Goal: Check status: Check status

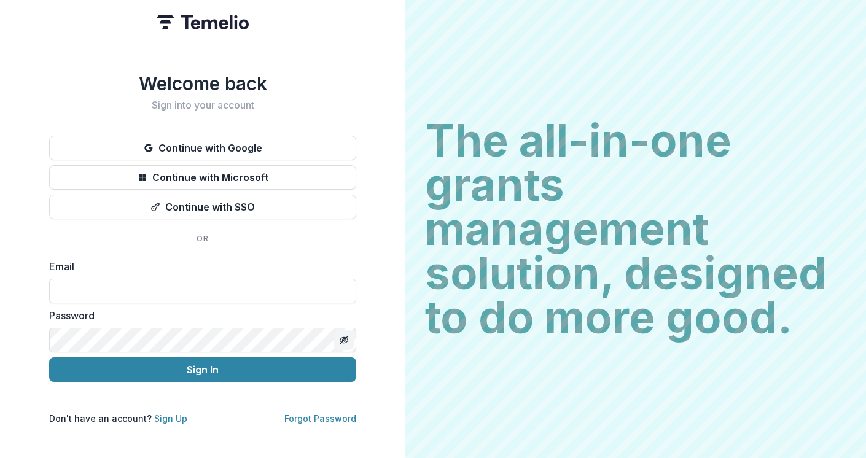
click at [346, 341] on button "Toggle password visibility" at bounding box center [344, 341] width 20 height 20
click at [79, 289] on input at bounding box center [202, 291] width 307 height 25
paste input "**********"
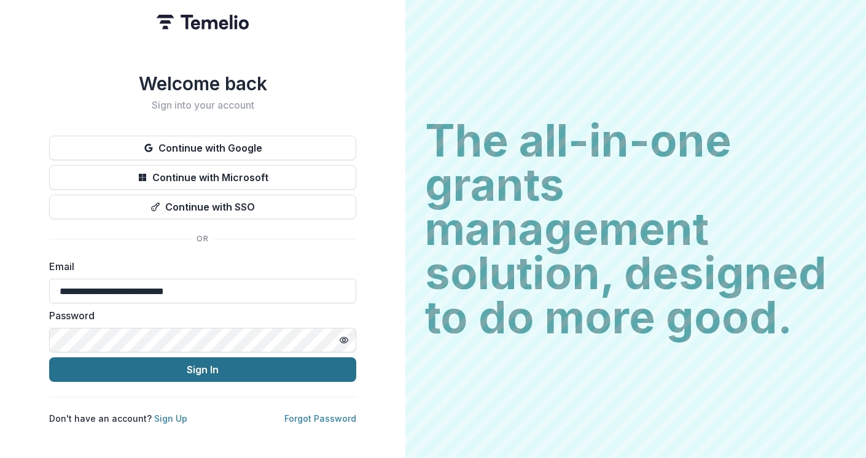
type input "**********"
click at [149, 368] on button "Sign In" at bounding box center [202, 370] width 307 height 25
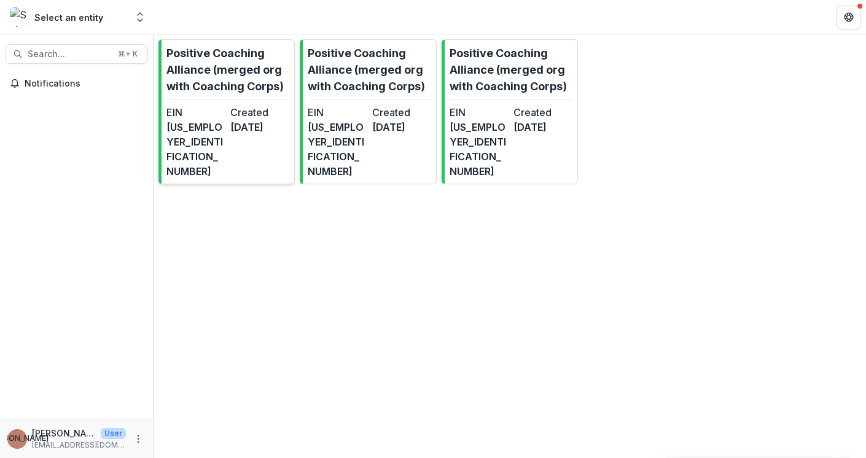
click at [198, 73] on p "Positive Coaching Alliance (merged org with Coaching Corps)" at bounding box center [228, 70] width 123 height 50
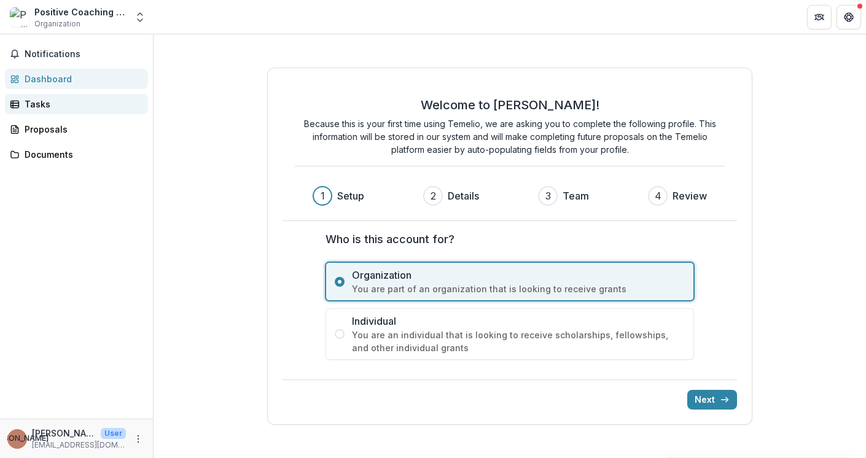
click at [52, 101] on div "Tasks" at bounding box center [82, 104] width 114 height 13
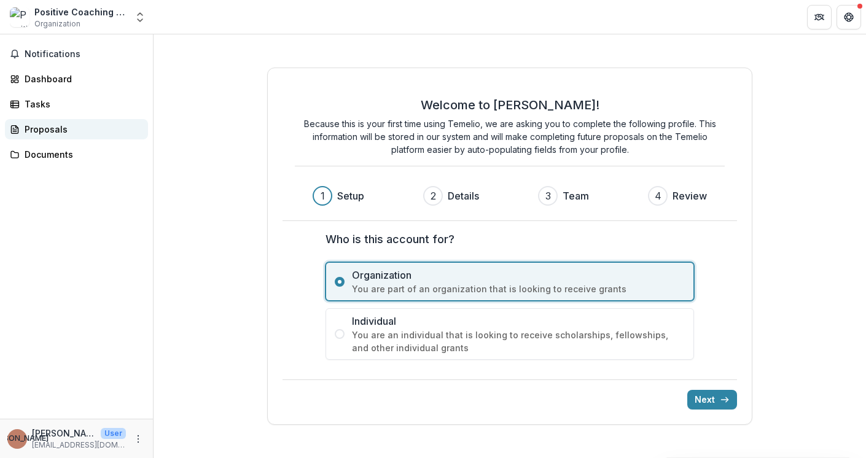
click at [61, 135] on div "Proposals" at bounding box center [82, 129] width 114 height 13
click at [58, 147] on link "Documents" at bounding box center [76, 154] width 143 height 20
click at [83, 10] on div "Positive Coaching Alliance (merged org with Coaching Corps)" at bounding box center [80, 12] width 92 height 13
click at [68, 24] on span "Organization" at bounding box center [57, 23] width 46 height 11
click at [147, 14] on button "Open entity switcher" at bounding box center [139, 17] width 17 height 25
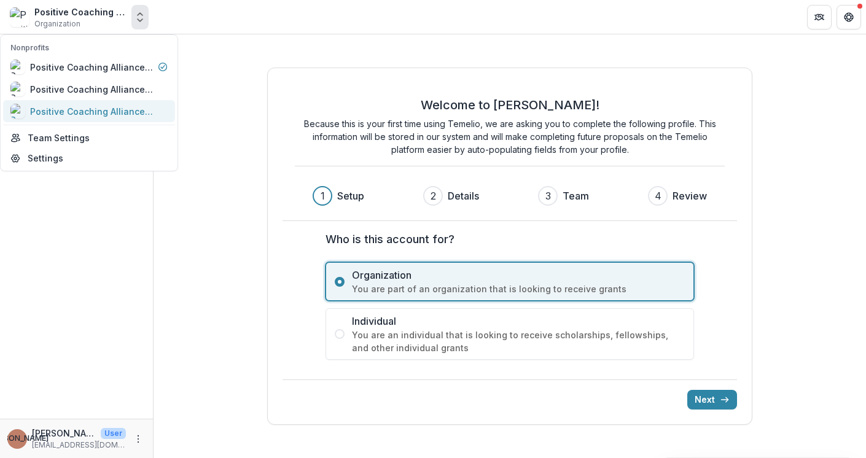
click at [74, 106] on div "Positive Coaching Alliance (merged org with Coaching Corps)" at bounding box center [91, 111] width 123 height 13
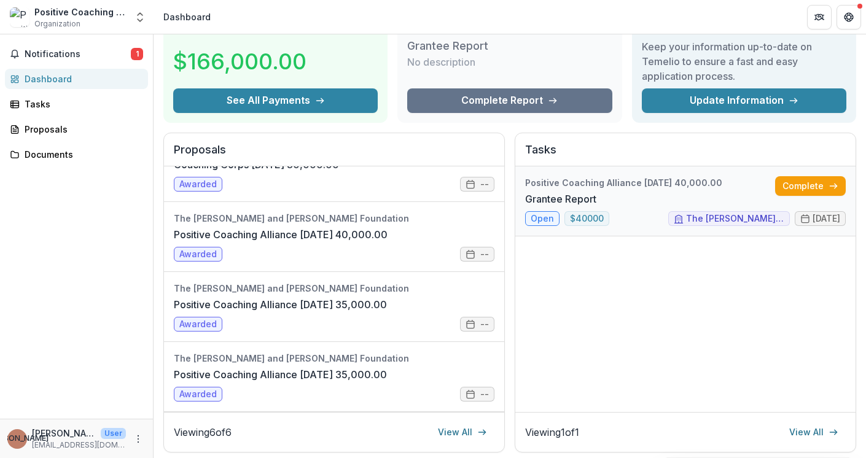
scroll to position [85, 0]
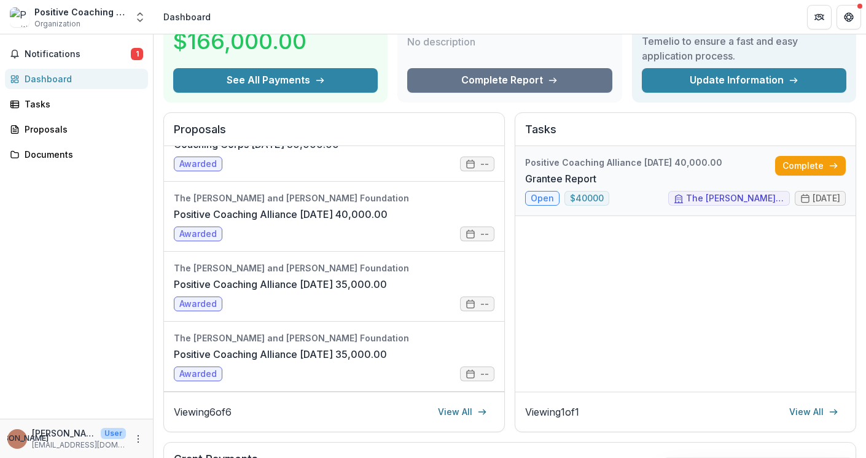
click at [597, 171] on link "Grantee Report" at bounding box center [560, 178] width 71 height 15
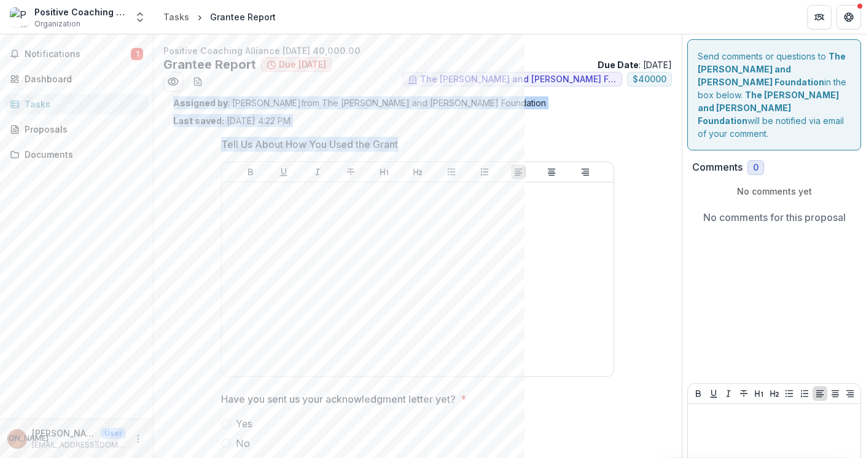
drag, startPoint x: 171, startPoint y: 104, endPoint x: 286, endPoint y: 164, distance: 130.0
click at [286, 164] on div "Assigned by : [PERSON_NAME] from The [PERSON_NAME] and [PERSON_NAME] Foundation…" at bounding box center [417, 283] width 509 height 374
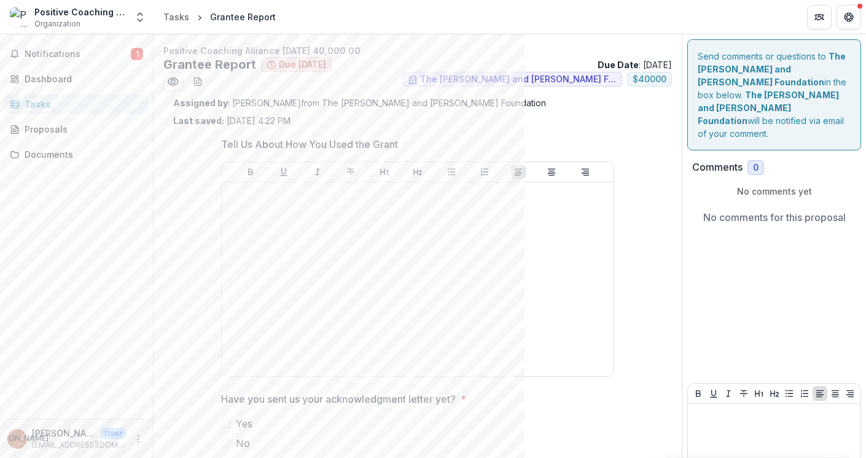
click at [393, 79] on ul "The [PERSON_NAME] and [PERSON_NAME] Foundation $ 40000" at bounding box center [417, 82] width 509 height 20
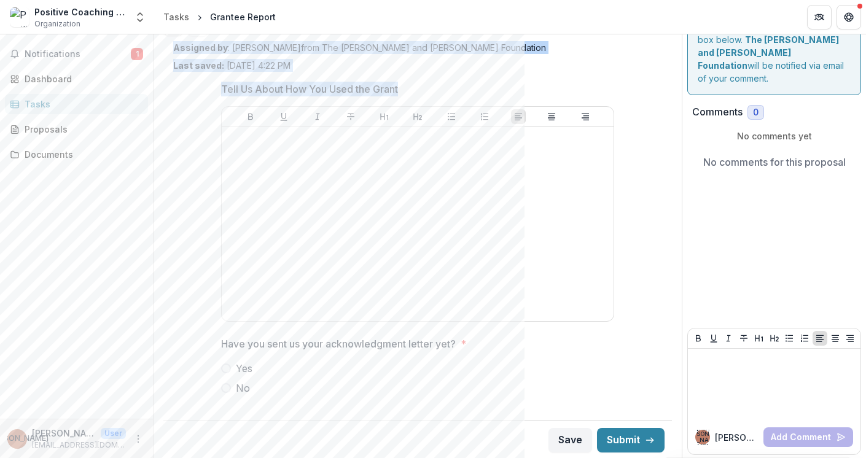
scroll to position [57, 0]
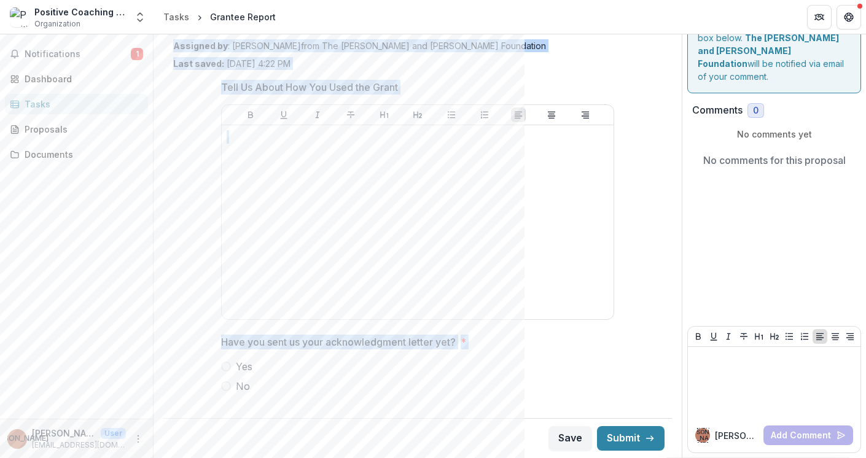
drag, startPoint x: 164, startPoint y: 53, endPoint x: 309, endPoint y: 380, distance: 357.6
click at [309, 380] on div "Positive Coaching Alliance [DATE] 40,000.00 Grantee Report Due [DATE] Due Date …" at bounding box center [418, 222] width 528 height 471
copy div "Positive Coaching Alliance [DATE] 40,000.00 Grantee Report Due [DATE] Due Date …"
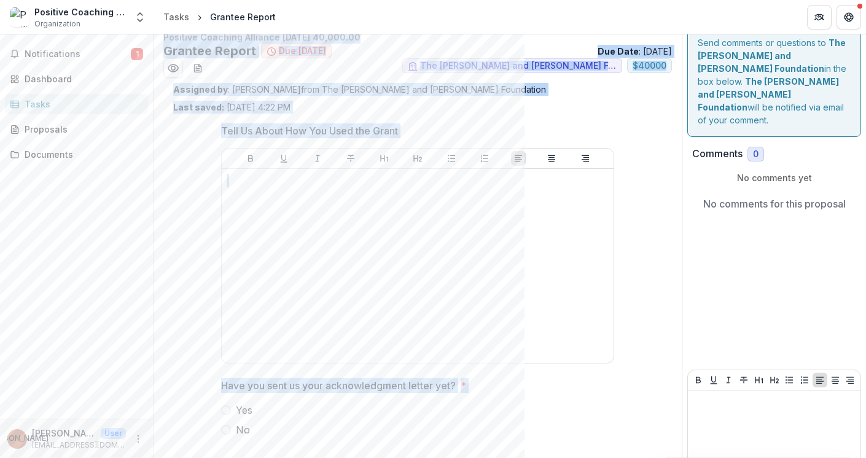
scroll to position [0, 0]
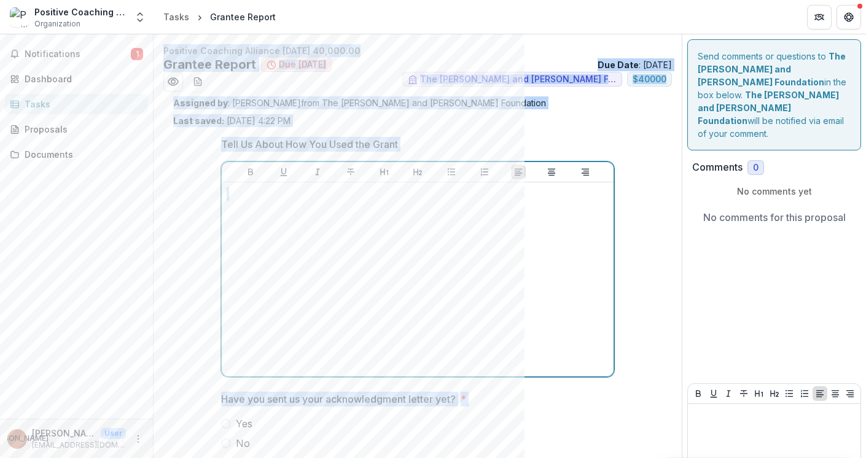
click at [389, 294] on div at bounding box center [418, 279] width 382 height 184
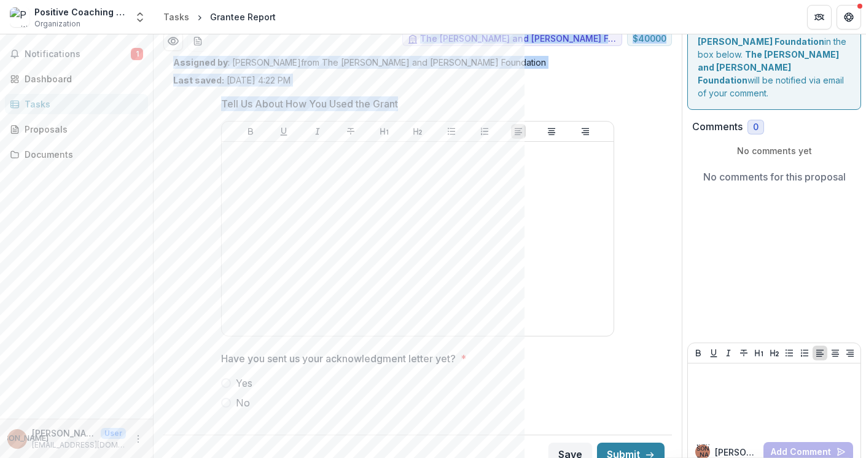
scroll to position [57, 0]
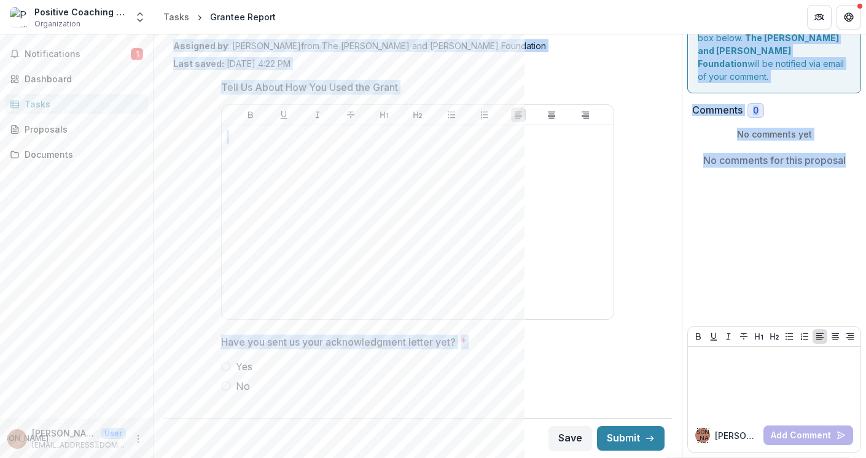
drag, startPoint x: 163, startPoint y: 48, endPoint x: 748, endPoint y: 165, distance: 595.9
click at [748, 165] on div "Positive Coaching Alliance [DATE] 40,000.00 Grantee Report Due [DATE] Due Date …" at bounding box center [510, 217] width 713 height 481
copy div "Positive Coaching Alliance [DATE] 40,000.00 Grantee Report Due [DATE] Due Date …"
